Goal: Find specific page/section: Find specific page/section

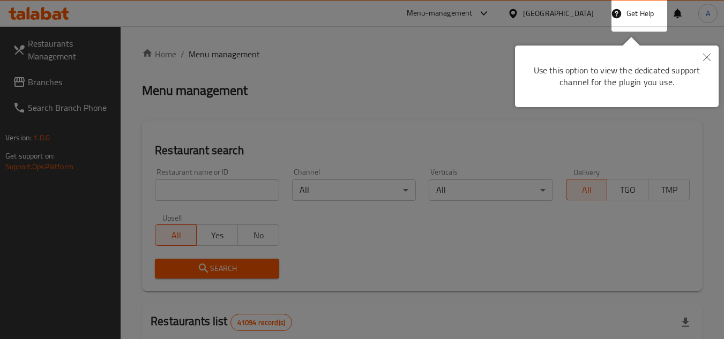
click at [704, 57] on icon "Close" at bounding box center [707, 58] width 8 height 8
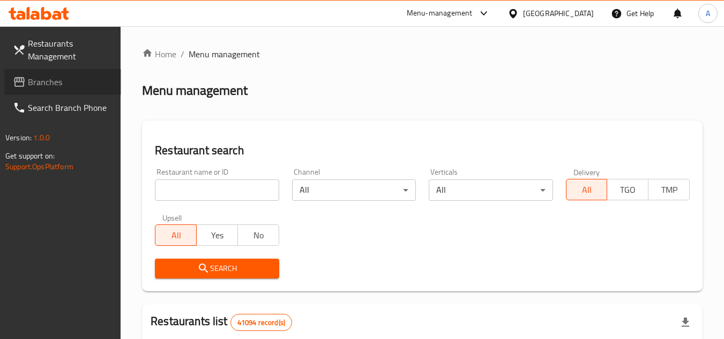
click at [44, 83] on span "Branches" at bounding box center [70, 82] width 85 height 13
